Goal: Transaction & Acquisition: Purchase product/service

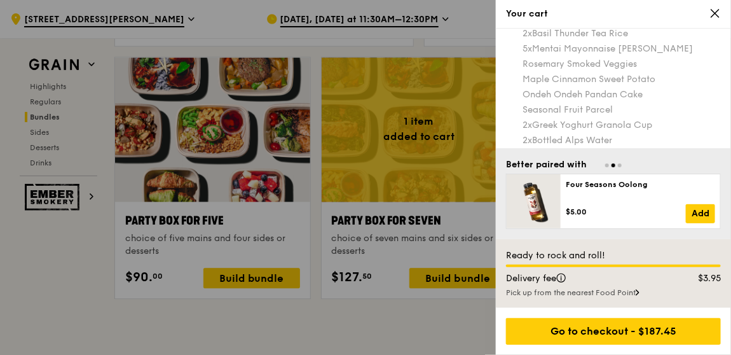
scroll to position [41, 0]
click at [717, 14] on icon at bounding box center [715, 14] width 8 height 8
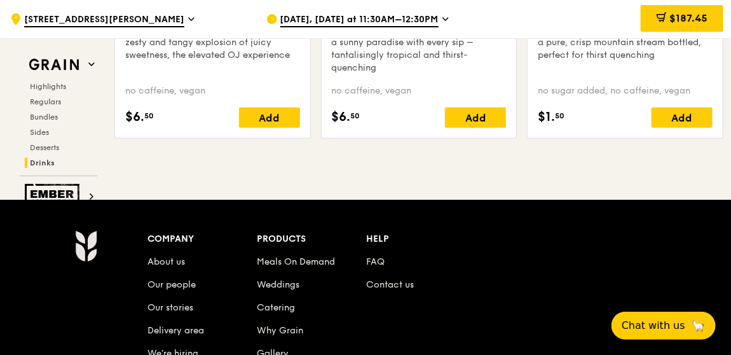
scroll to position [5493, 0]
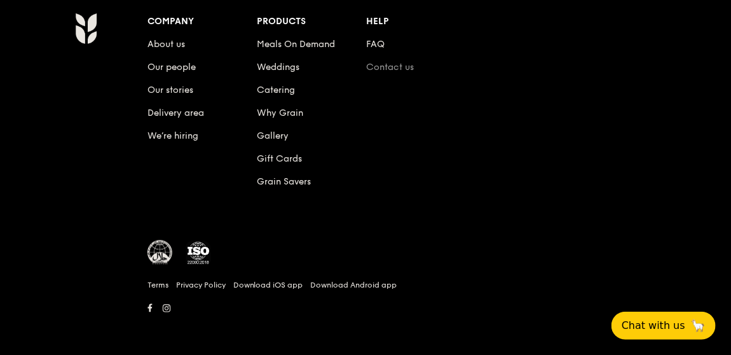
click at [403, 62] on link "Contact us" at bounding box center [391, 67] width 48 height 11
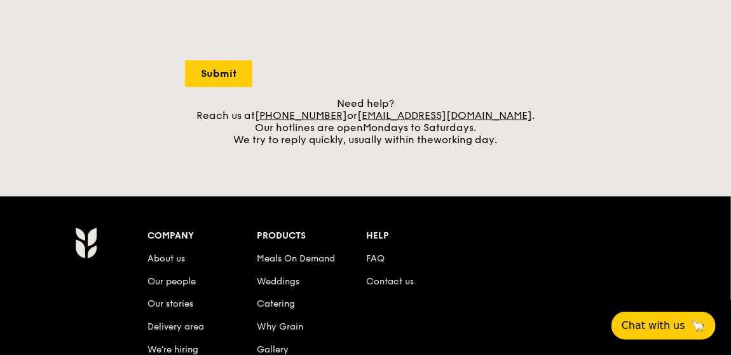
scroll to position [725, 0]
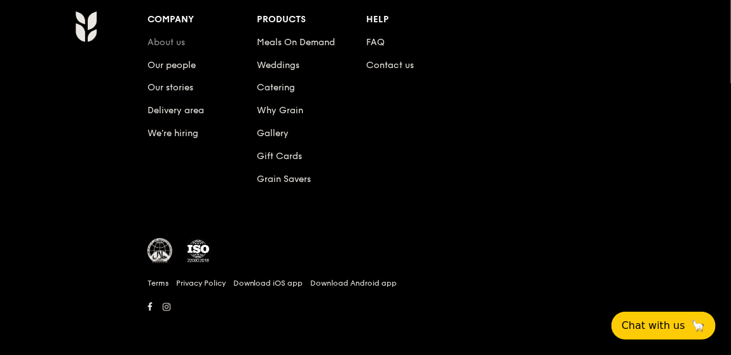
click at [176, 38] on link "About us" at bounding box center [167, 42] width 38 height 11
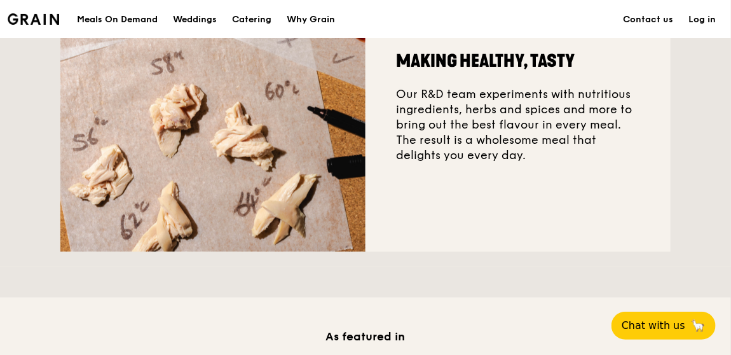
scroll to position [254, 0]
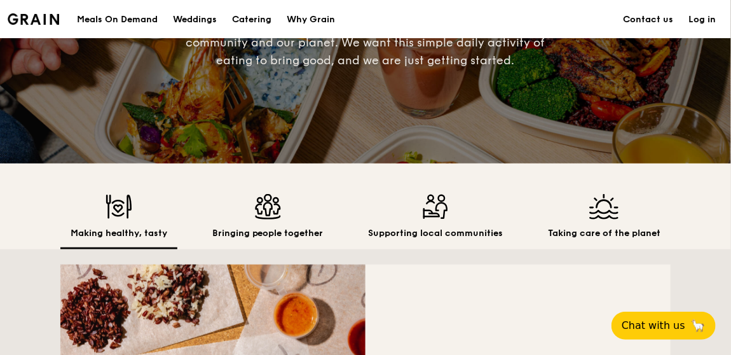
click at [116, 16] on div "Meals On Demand" at bounding box center [117, 20] width 81 height 38
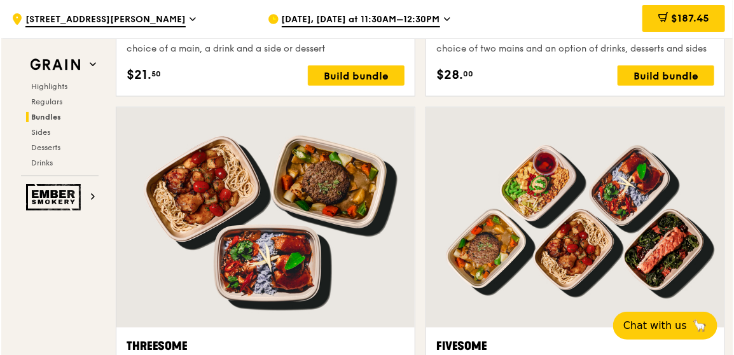
scroll to position [2609, 0]
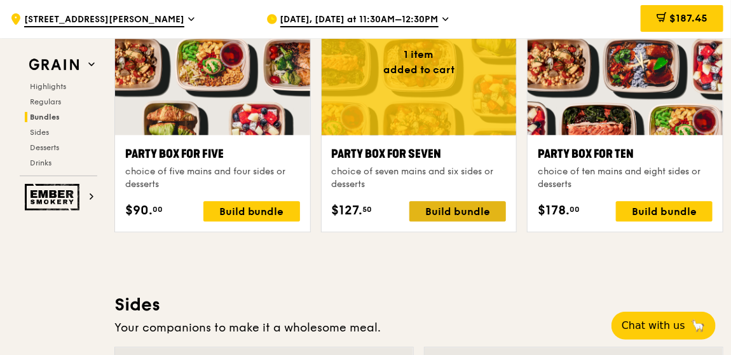
click at [488, 210] on div "Build bundle" at bounding box center [457, 211] width 97 height 20
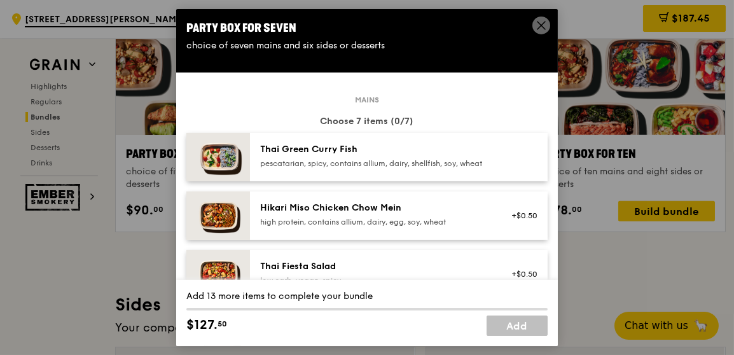
click at [373, 214] on div "Hikari Miso Chicken Chow Mein" at bounding box center [374, 208] width 228 height 13
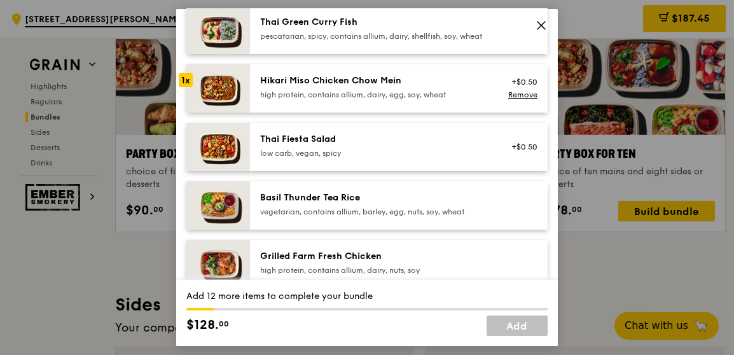
scroll to position [191, 0]
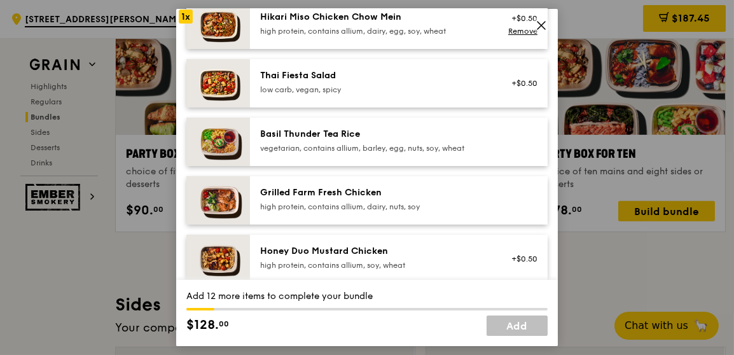
click at [393, 211] on div "high protein, contains allium, dairy, nuts, soy" at bounding box center [374, 207] width 228 height 10
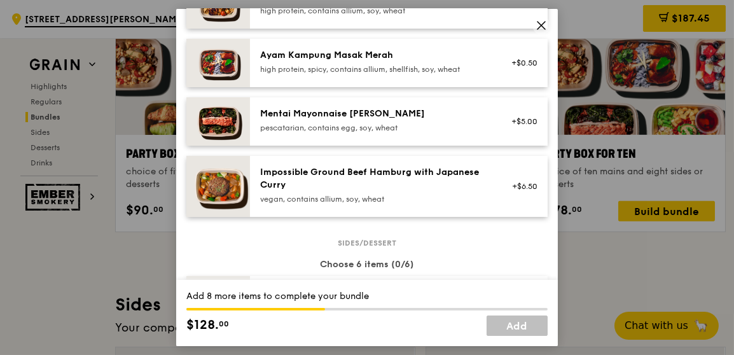
scroll to position [509, 0]
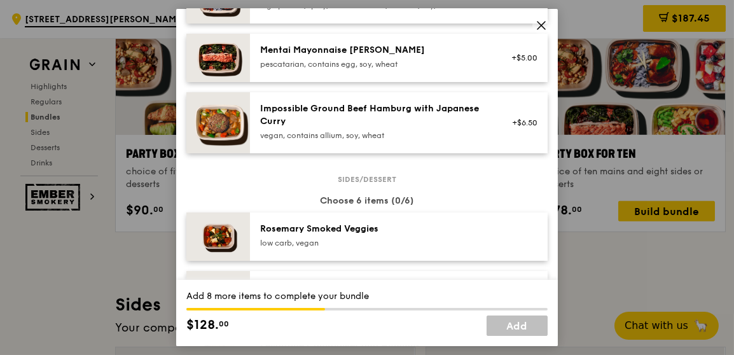
click at [383, 128] on div "Impossible Ground Beef Hamburg with Japanese Curry" at bounding box center [374, 114] width 228 height 25
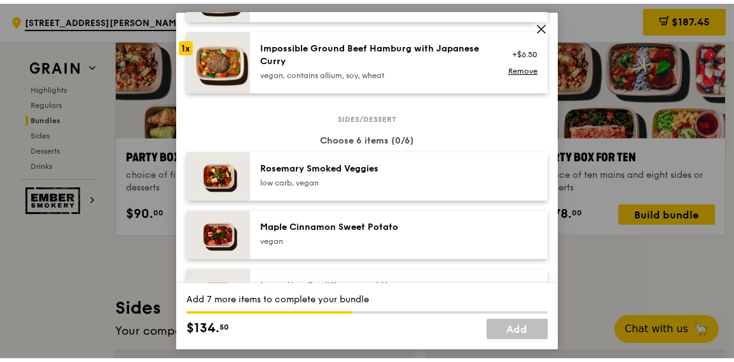
scroll to position [636, 0]
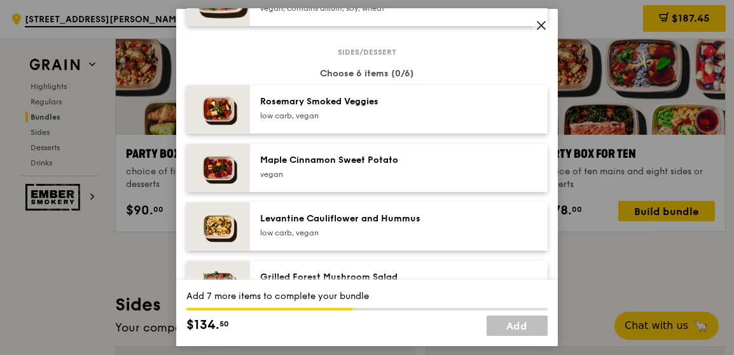
click at [361, 108] on div "Rosemary Smoked Veggies" at bounding box center [374, 101] width 228 height 13
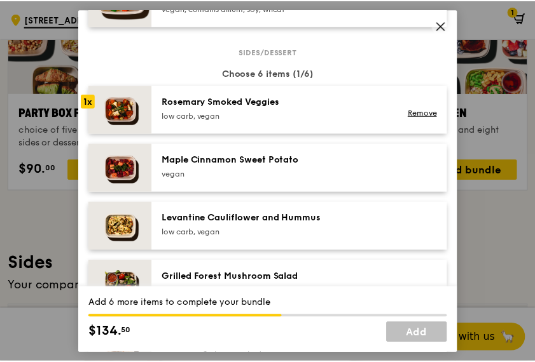
scroll to position [2517, 0]
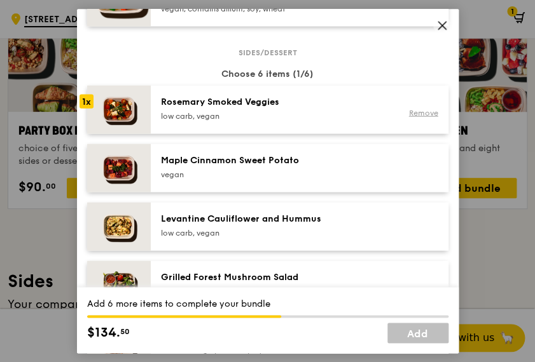
click at [419, 117] on link "Remove" at bounding box center [422, 112] width 29 height 9
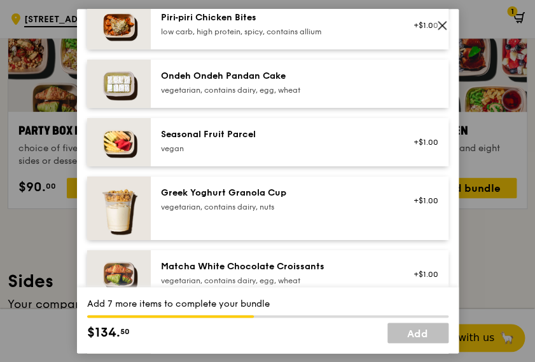
scroll to position [890, 0]
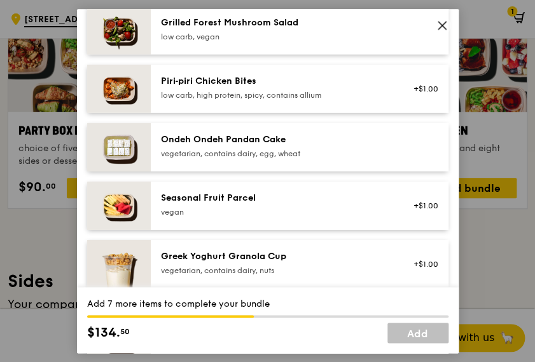
click at [209, 29] on div "Grilled Forest Mushroom Salad" at bounding box center [275, 23] width 228 height 13
click at [195, 146] on div "Ondeh Ondeh Pandan Cake" at bounding box center [275, 140] width 228 height 13
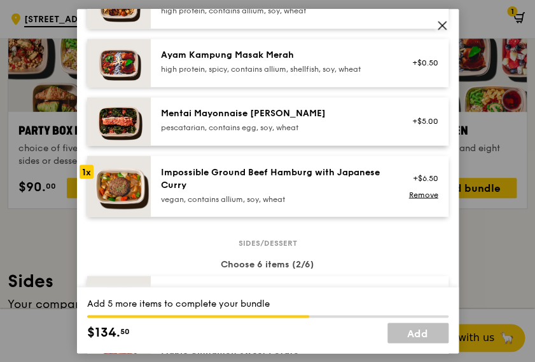
scroll to position [381, 0]
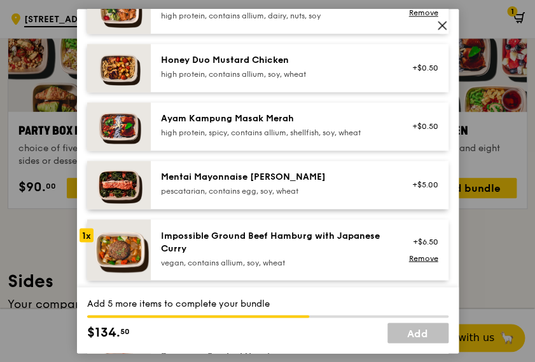
click at [240, 184] on div "Mentai Mayonnaise [PERSON_NAME]" at bounding box center [275, 177] width 228 height 13
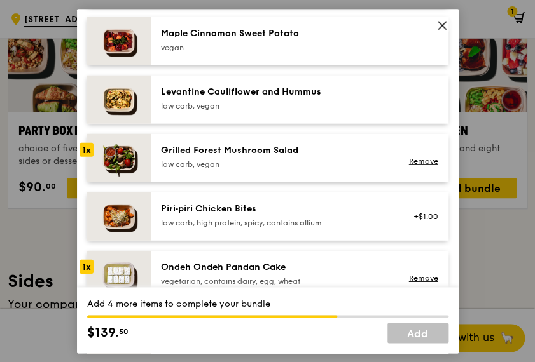
scroll to position [827, 0]
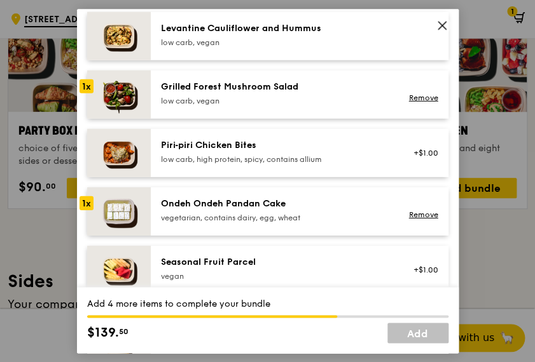
click at [256, 161] on div "Piri‑piri Chicken Bites low carb, high protein, spicy, contains allium" at bounding box center [275, 151] width 228 height 25
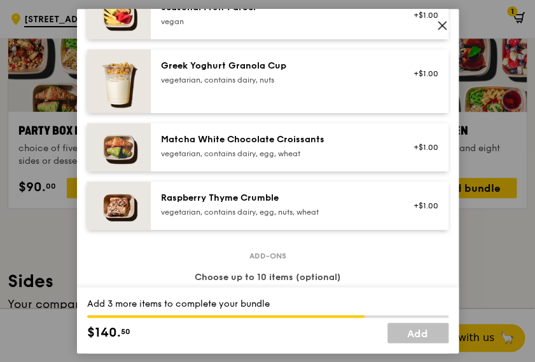
scroll to position [1017, 0]
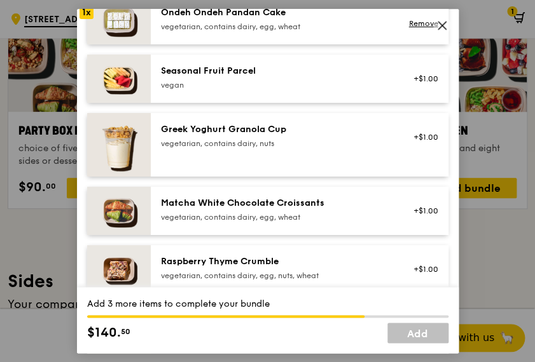
click at [245, 78] on div "Seasonal Fruit Parcel" at bounding box center [275, 71] width 228 height 13
click at [241, 207] on div "Matcha White Chocolate Croissants" at bounding box center [275, 203] width 228 height 13
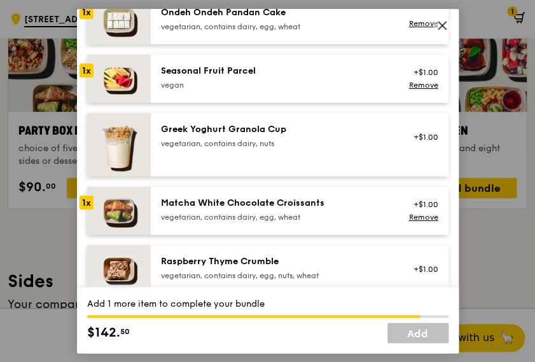
click at [258, 223] on div "vegetarian, contains dairy, egg, wheat" at bounding box center [275, 217] width 228 height 10
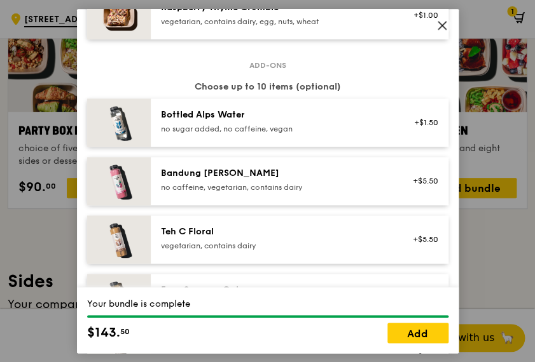
scroll to position [1335, 0]
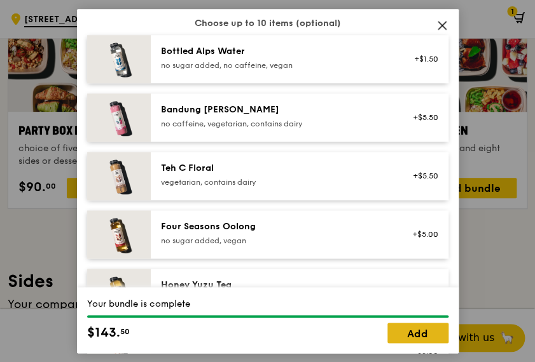
click at [422, 329] on link "Add" at bounding box center [417, 333] width 61 height 20
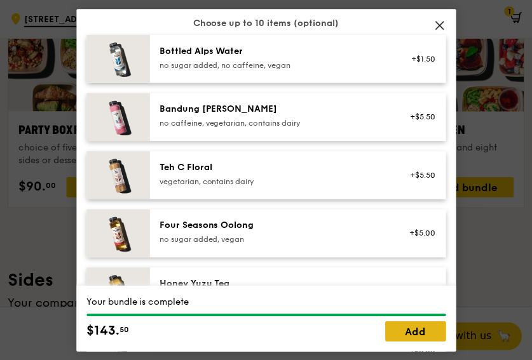
scroll to position [2609, 0]
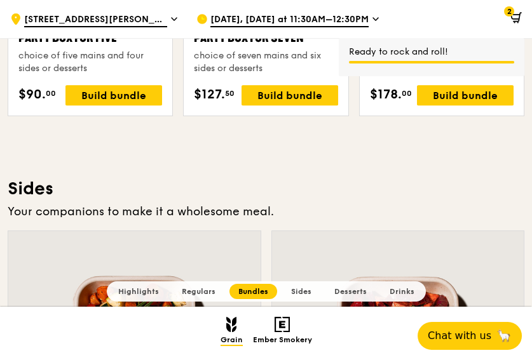
click at [514, 13] on span "2" at bounding box center [509, 11] width 10 height 10
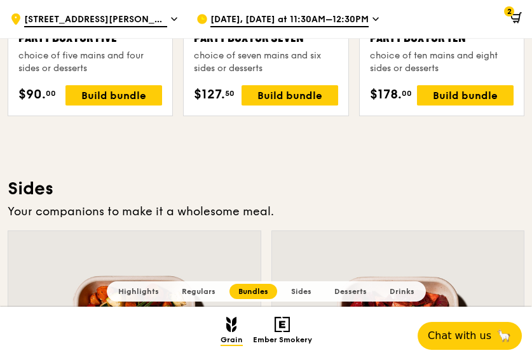
scroll to position [2418, 0]
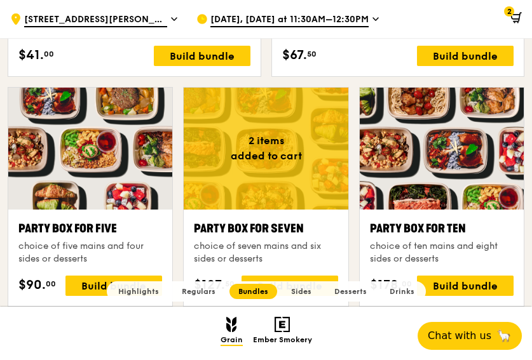
click at [511, 12] on span "2" at bounding box center [509, 11] width 10 height 10
click at [512, 17] on icon at bounding box center [516, 17] width 11 height 11
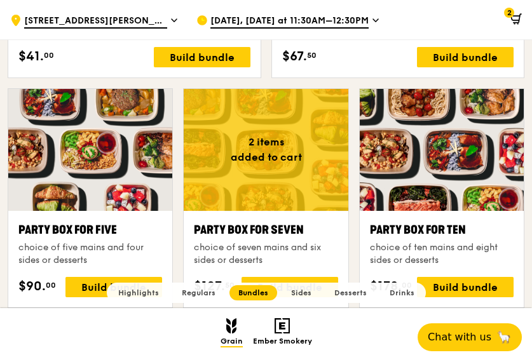
scroll to position [2415, 0]
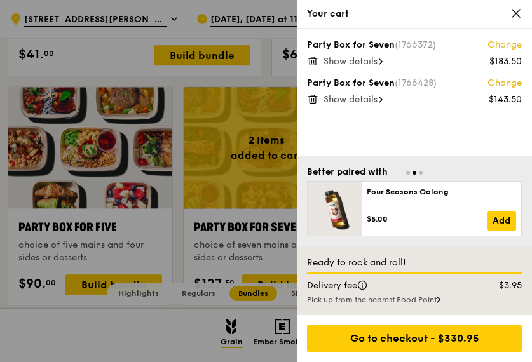
click at [361, 55] on div "Show details" at bounding box center [423, 61] width 198 height 13
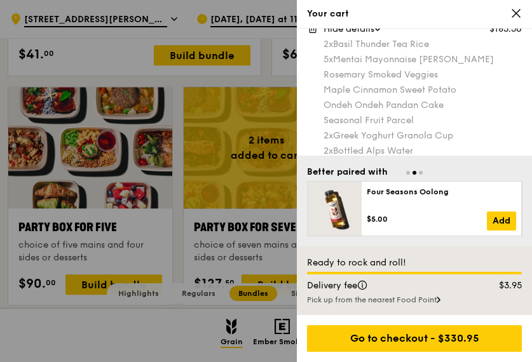
scroll to position [96, 0]
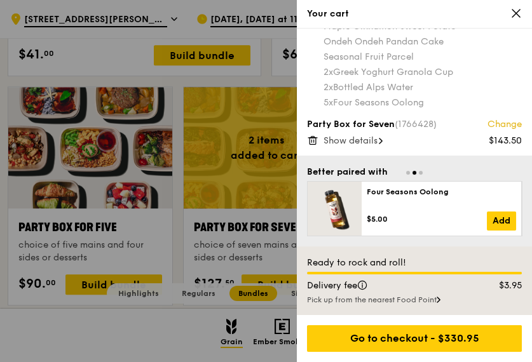
click at [498, 121] on link "Change" at bounding box center [505, 124] width 34 height 13
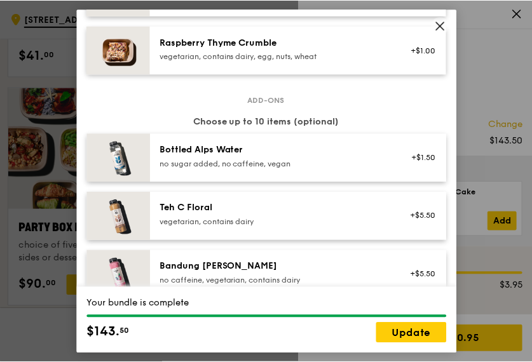
scroll to position [982, 0]
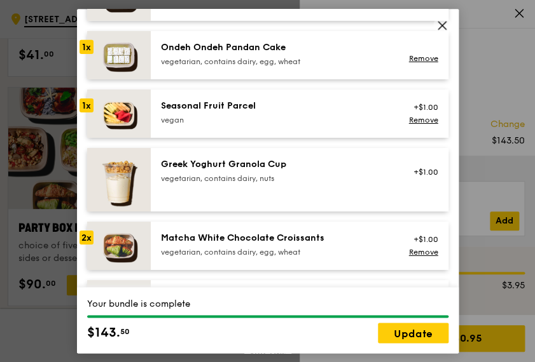
click at [444, 23] on icon at bounding box center [442, 26] width 8 height 8
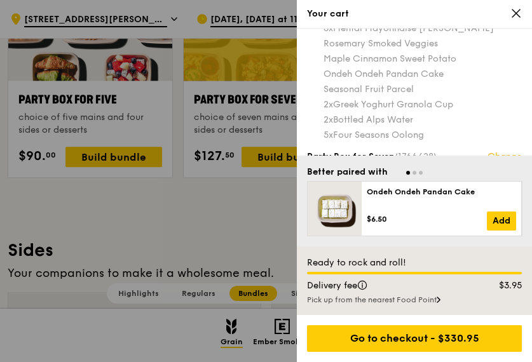
scroll to position [0, 0]
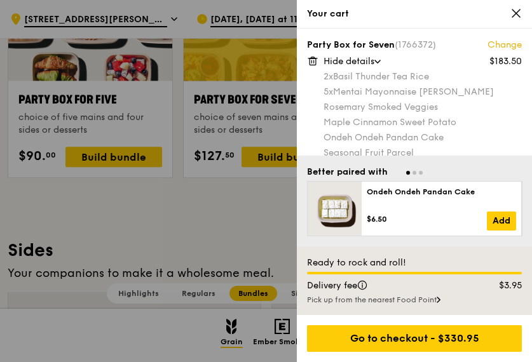
click at [507, 44] on link "Change" at bounding box center [505, 45] width 34 height 13
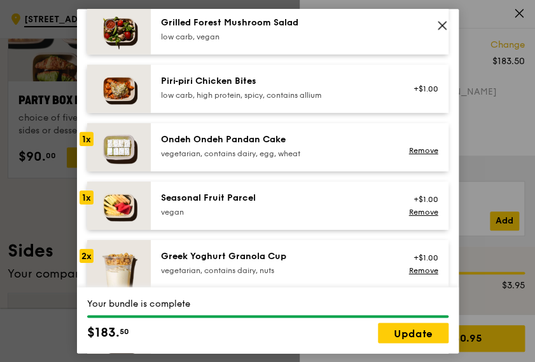
scroll to position [1208, 0]
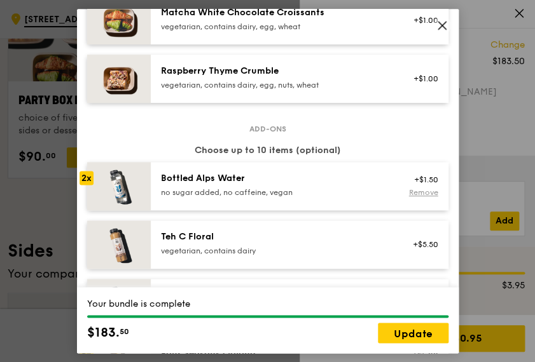
click at [413, 197] on link "Remove" at bounding box center [422, 192] width 29 height 9
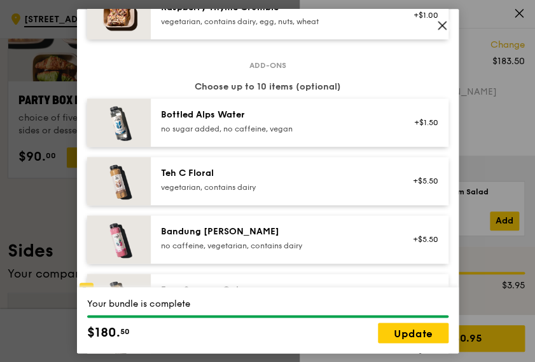
scroll to position [1335, 0]
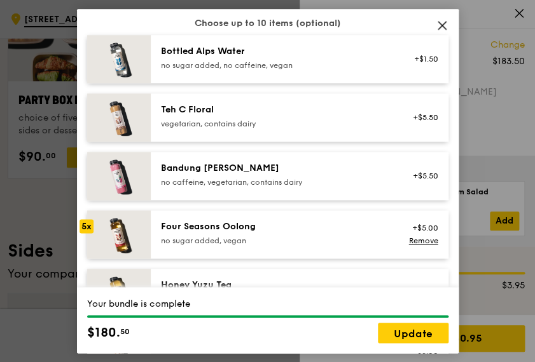
click at [266, 233] on div "Four Seasons Oolong" at bounding box center [275, 227] width 228 height 13
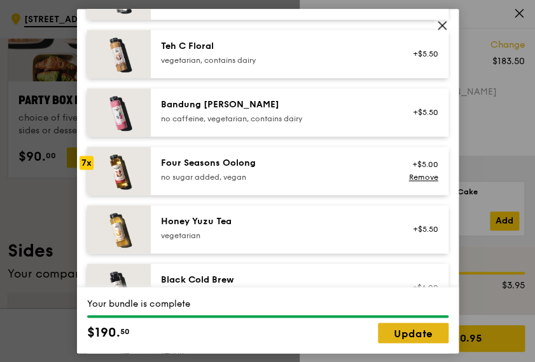
click at [425, 334] on link "Update" at bounding box center [413, 333] width 71 height 20
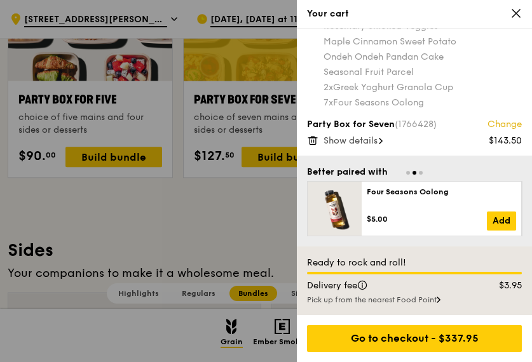
scroll to position [2607, 0]
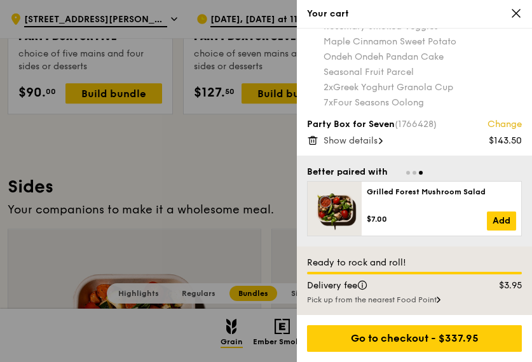
click at [501, 121] on link "Change" at bounding box center [505, 124] width 34 height 13
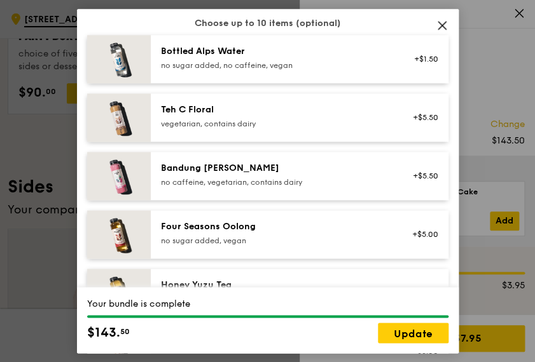
scroll to position [1399, 0]
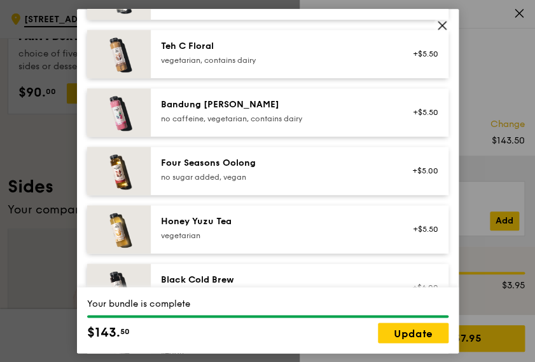
click at [286, 220] on div "Honey Yuzu Tea vegetarian +$5.50" at bounding box center [300, 229] width 298 height 48
click at [286, 220] on div "Honey Yuzu Tea vegetarian +$5.50 Remove" at bounding box center [300, 229] width 298 height 48
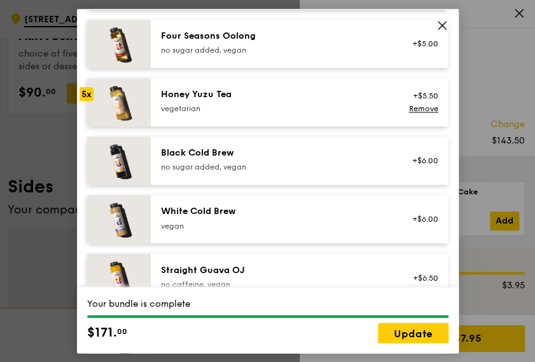
scroll to position [1589, 0]
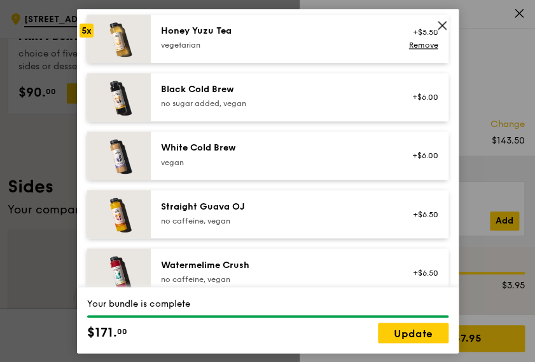
click at [289, 154] on div "White Cold Brew" at bounding box center [275, 148] width 228 height 13
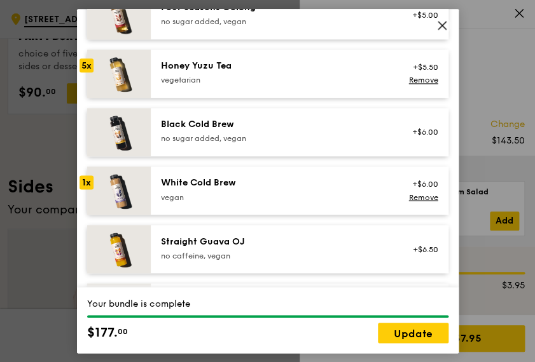
scroll to position [1491, 0]
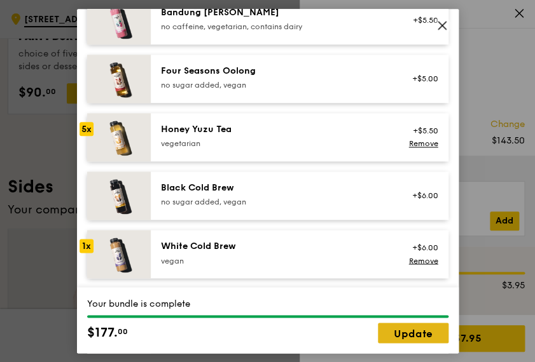
click at [413, 332] on link "Update" at bounding box center [413, 333] width 71 height 20
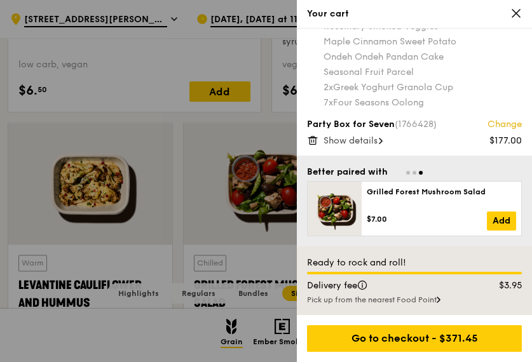
scroll to position [3115, 0]
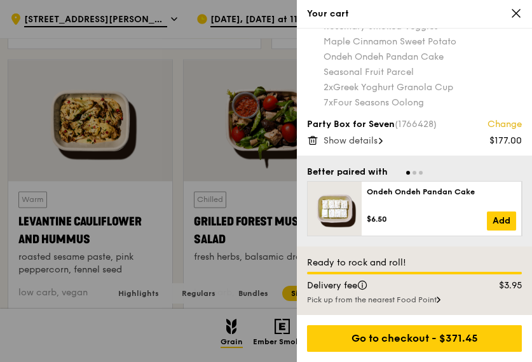
click at [364, 141] on span "Show details" at bounding box center [351, 140] width 54 height 11
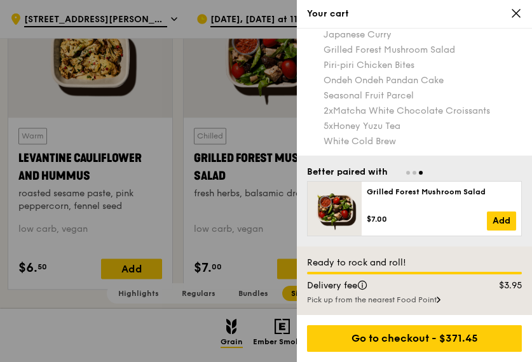
scroll to position [3306, 0]
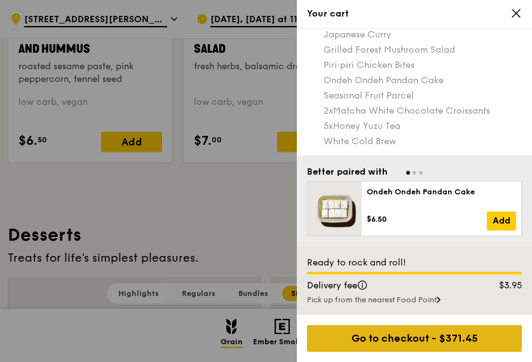
click at [441, 333] on div "Go to checkout - $371.45" at bounding box center [414, 339] width 215 height 27
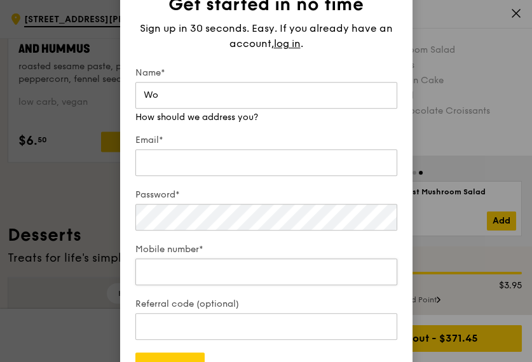
type input "W"
type input "[PERSON_NAME]"
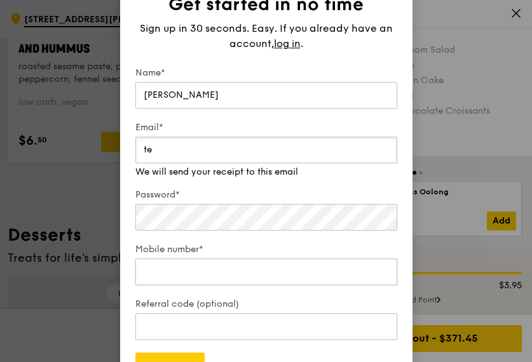
type input "t"
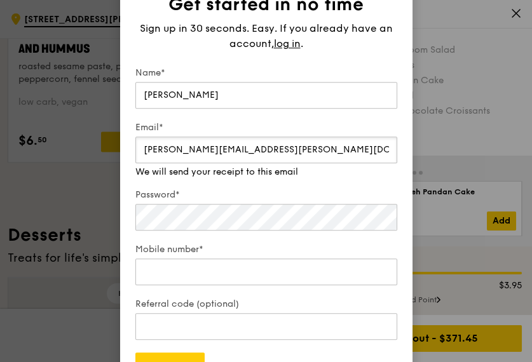
type input "[PERSON_NAME][EMAIL_ADDRESS][PERSON_NAME][DOMAIN_NAME]"
click at [198, 219] on div "Password*" at bounding box center [266, 211] width 262 height 45
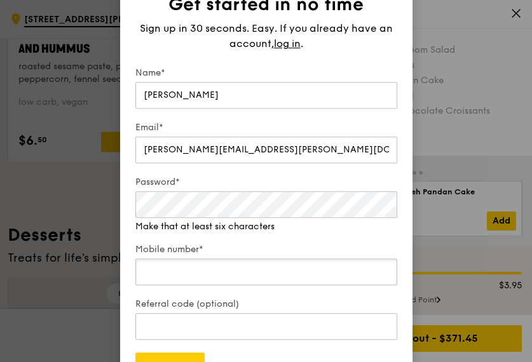
click at [195, 273] on div "Mobile number*" at bounding box center [266, 266] width 262 height 45
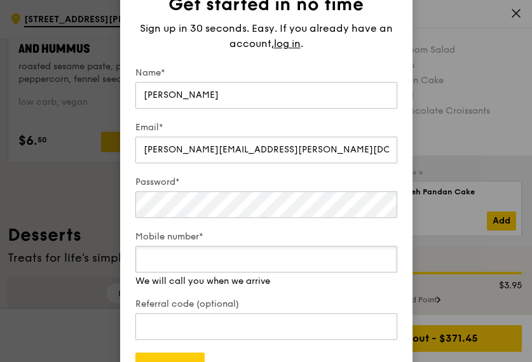
type input "91515188"
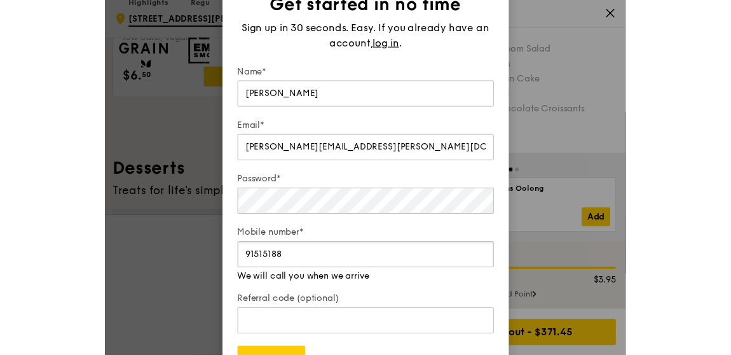
scroll to position [3503, 0]
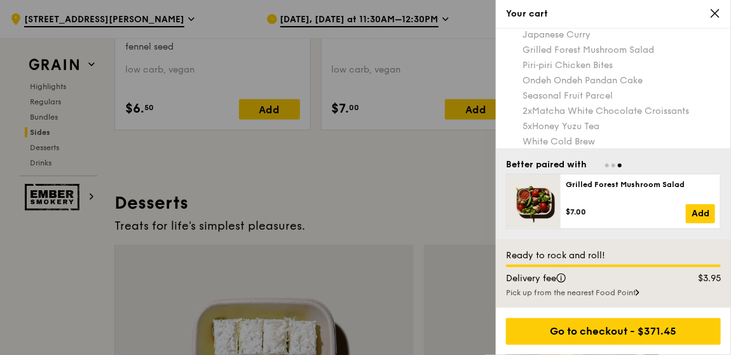
drag, startPoint x: 731, startPoint y: 114, endPoint x: 732, endPoint y: 132, distance: 17.3
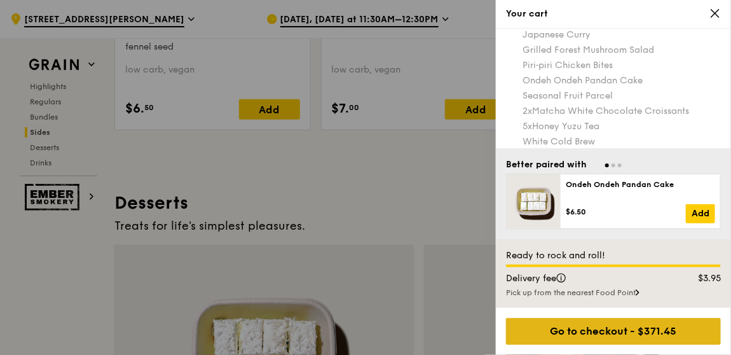
click at [643, 336] on div "Go to checkout - $371.45" at bounding box center [613, 331] width 215 height 27
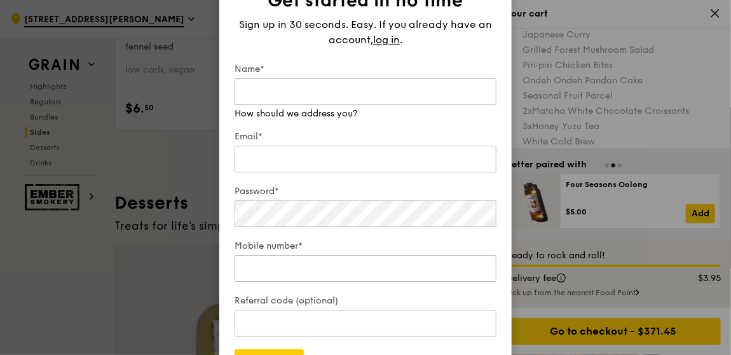
scroll to position [3566, 0]
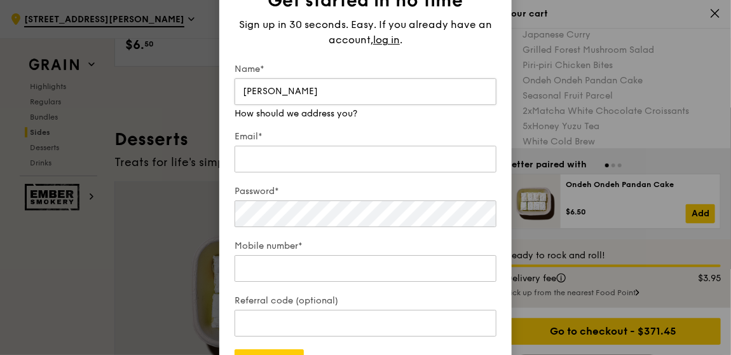
type input "[PERSON_NAME]"
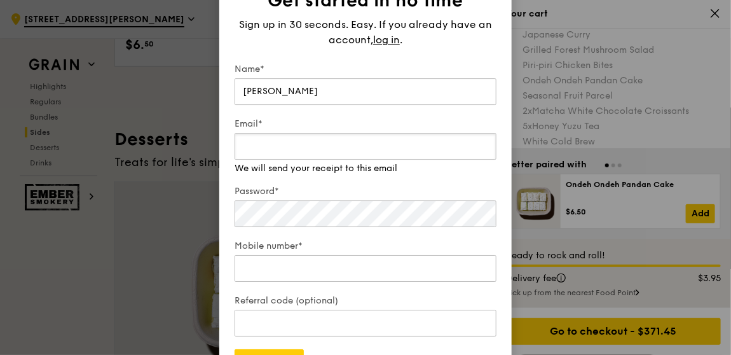
click at [324, 162] on div "Email* We will send your receipt to this email" at bounding box center [366, 146] width 262 height 57
type input "[PERSON_NAME][EMAIL_ADDRESS][PERSON_NAME][DOMAIN_NAME]"
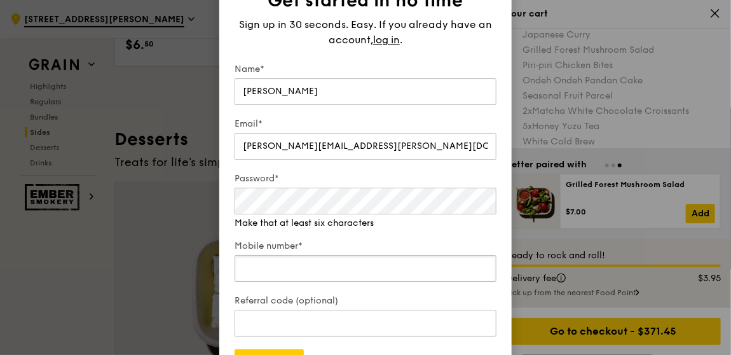
click at [268, 267] on input "Mobile number*" at bounding box center [366, 268] width 262 height 27
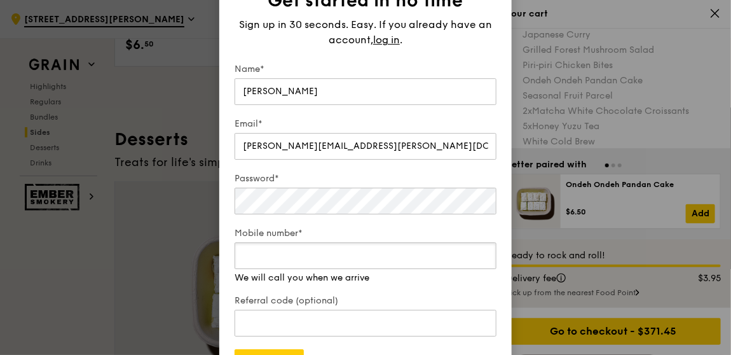
type input "91515188"
click at [305, 323] on div "Referral code (optional)" at bounding box center [366, 316] width 262 height 45
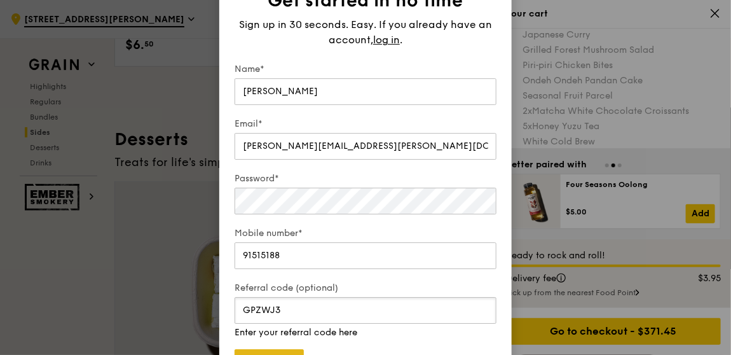
type input "GPZWJ3"
click at [278, 350] on button "Sign up" at bounding box center [269, 362] width 69 height 27
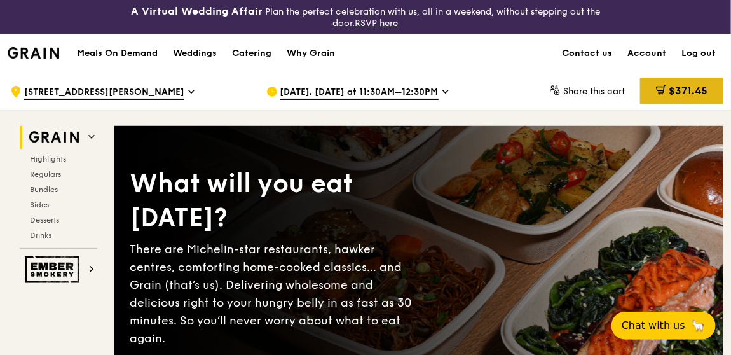
click at [693, 95] on span "$371.45" at bounding box center [688, 91] width 39 height 12
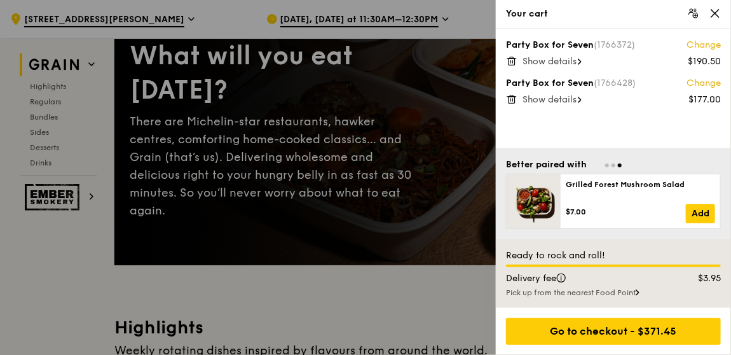
scroll to position [381, 0]
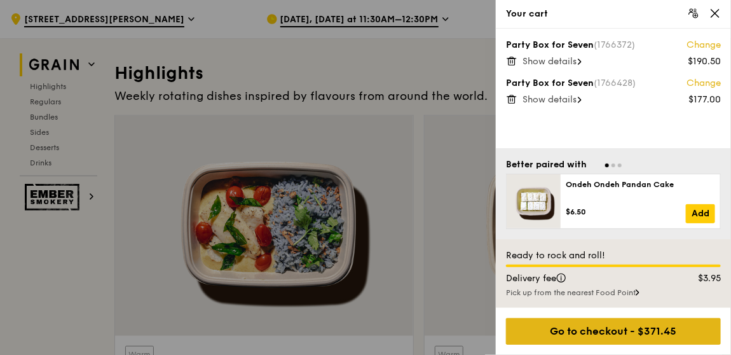
click at [642, 328] on div "Go to checkout - $371.45" at bounding box center [613, 331] width 215 height 27
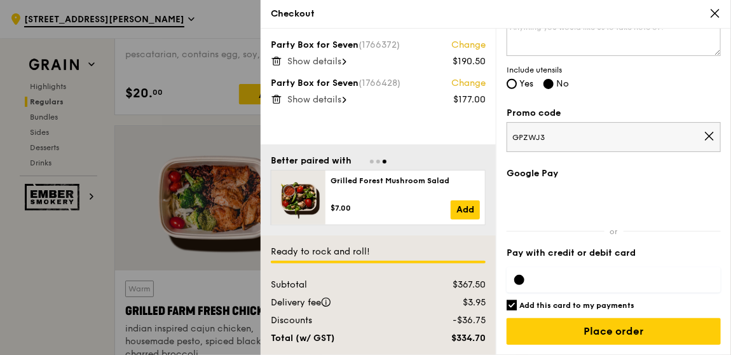
scroll to position [1462, 0]
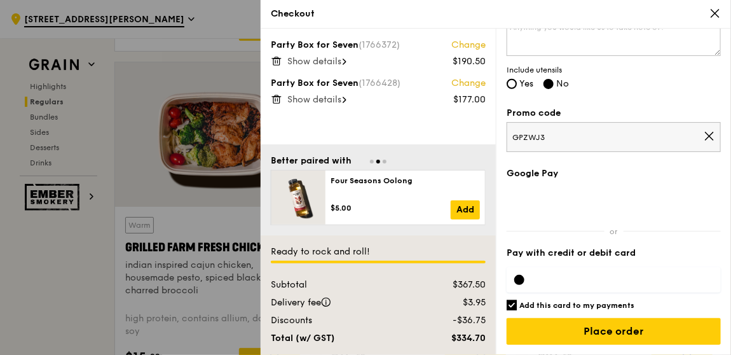
click at [536, 301] on h6 "Add this card to my payments" at bounding box center [576, 305] width 115 height 10
click at [517, 301] on input "Add this card to my payments" at bounding box center [512, 305] width 10 height 10
checkbox input "false"
click at [519, 81] on span "Yes" at bounding box center [526, 83] width 14 height 11
click at [517, 81] on input "Yes" at bounding box center [512, 84] width 10 height 10
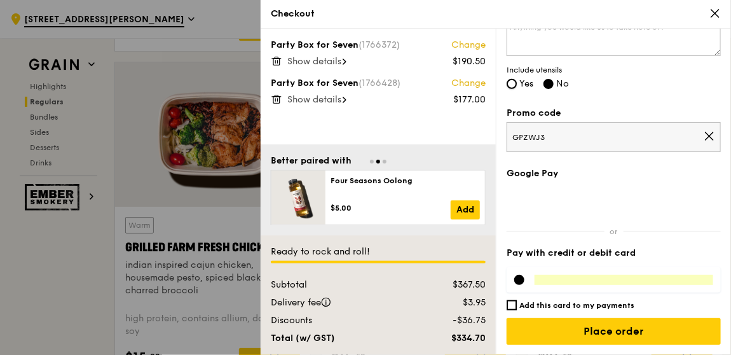
radio input "true"
radio input "false"
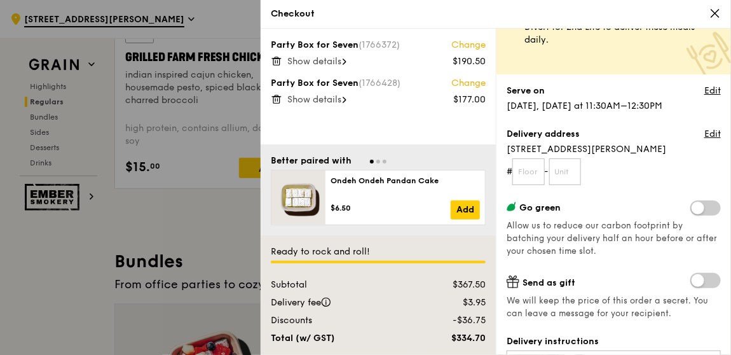
scroll to position [127, 0]
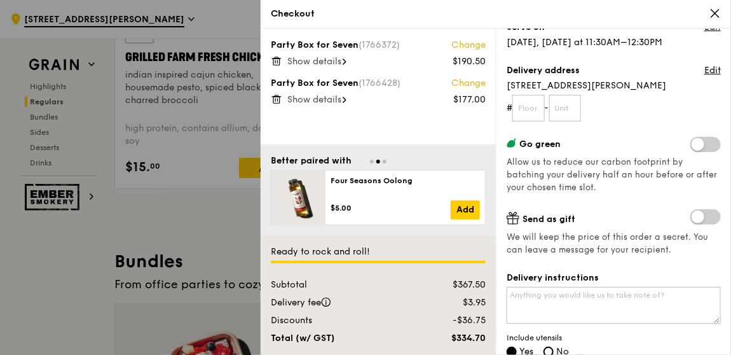
click at [326, 62] on span "Show details" at bounding box center [314, 61] width 54 height 11
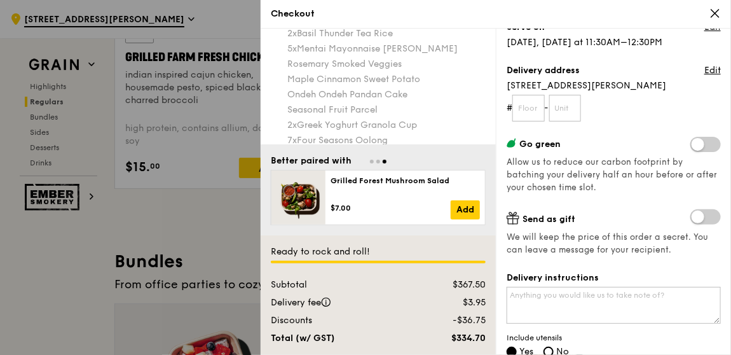
scroll to position [92, 0]
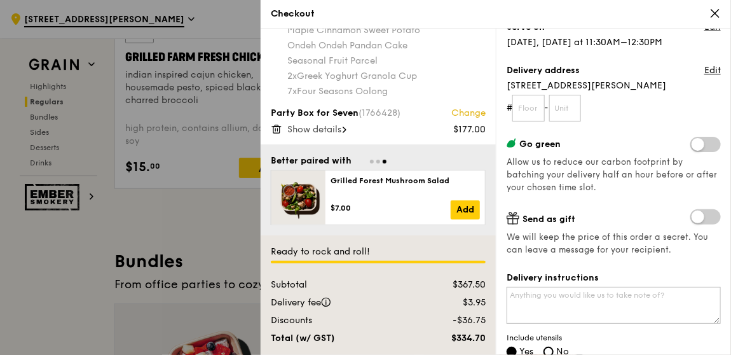
click at [340, 130] on span "Show details" at bounding box center [314, 129] width 54 height 11
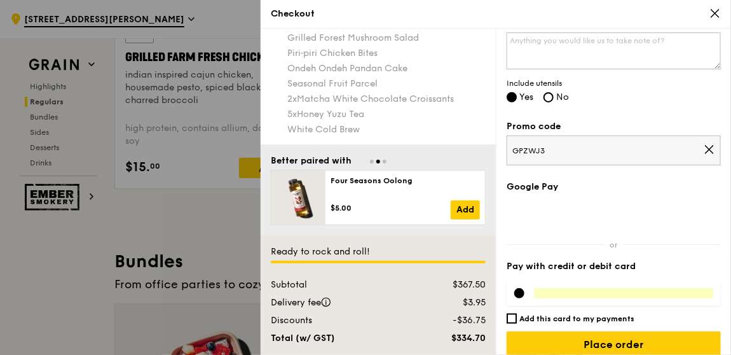
scroll to position [395, 0]
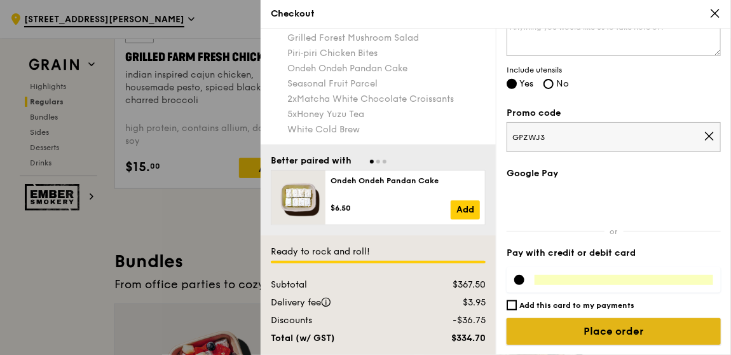
click at [618, 329] on input "Place order" at bounding box center [614, 331] width 214 height 27
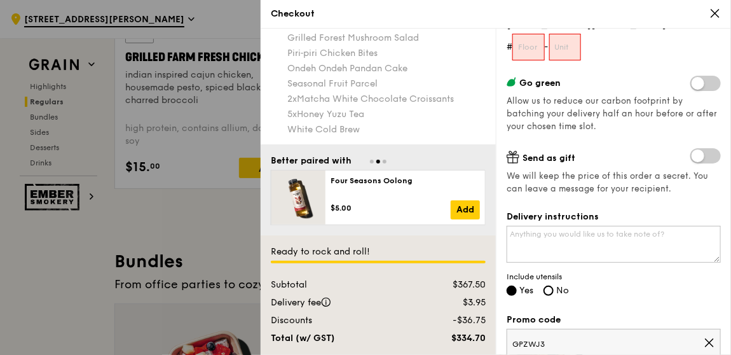
scroll to position [0, 0]
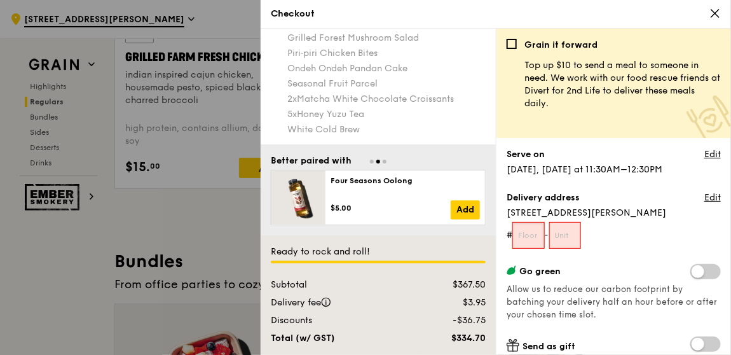
click at [537, 240] on input "text" at bounding box center [528, 235] width 32 height 27
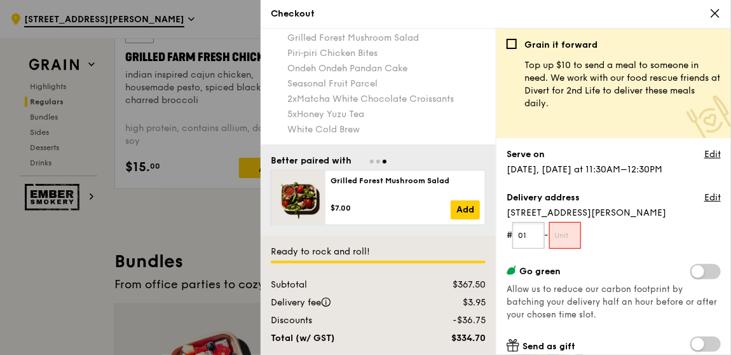
type input "01"
click at [574, 235] on input "text" at bounding box center [565, 235] width 32 height 27
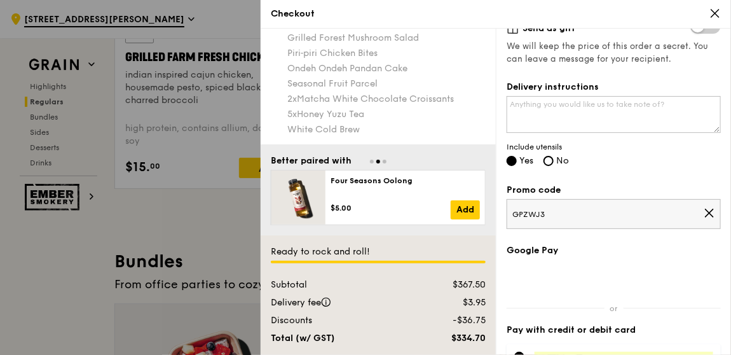
scroll to position [395, 0]
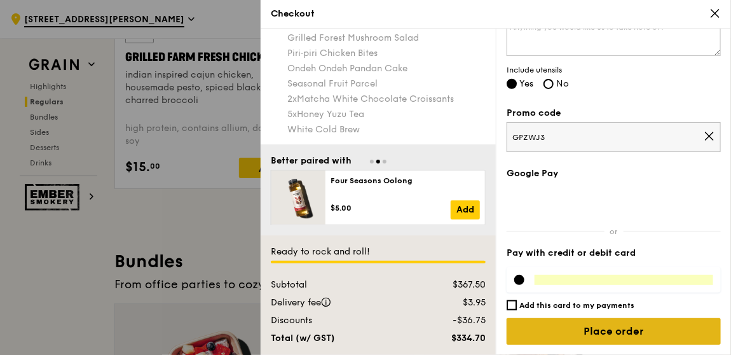
type input "01"
click at [620, 333] on input "Place order" at bounding box center [614, 331] width 214 height 27
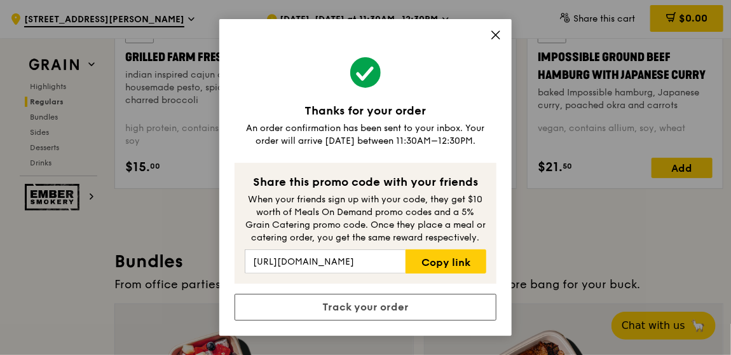
drag, startPoint x: 599, startPoint y: 231, endPoint x: 586, endPoint y: 235, distance: 14.1
click at [599, 231] on div "Thanks for your order An order confirmation has been sent to your inbox. Your o…" at bounding box center [365, 177] width 731 height 355
click at [607, 238] on div "Thanks for your order An order confirmation has been sent to your inbox. Your o…" at bounding box center [365, 177] width 731 height 355
